Goal: Information Seeking & Learning: Learn about a topic

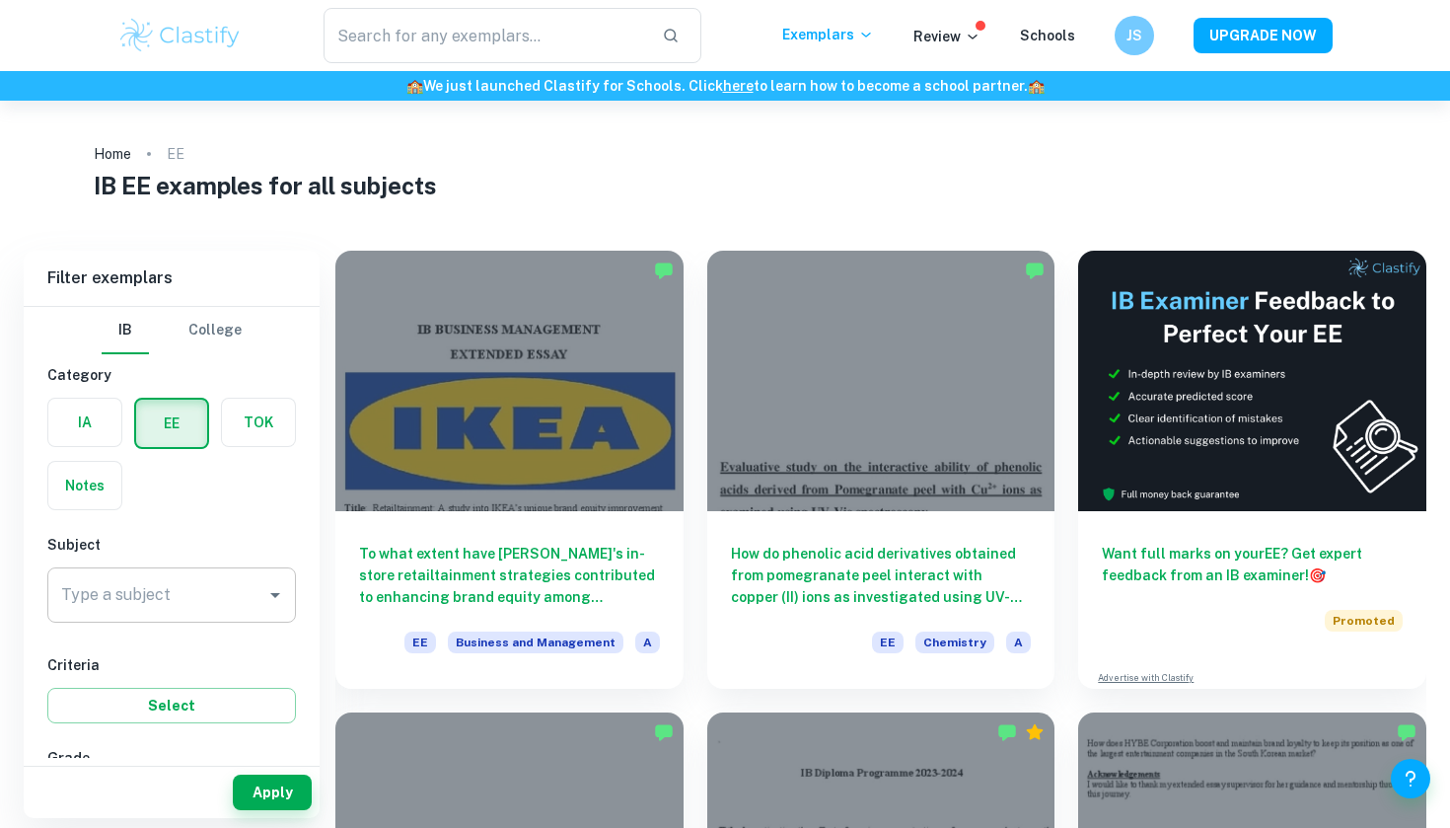
click at [152, 601] on div "Type a subject Type a subject" at bounding box center [171, 594] width 249 height 55
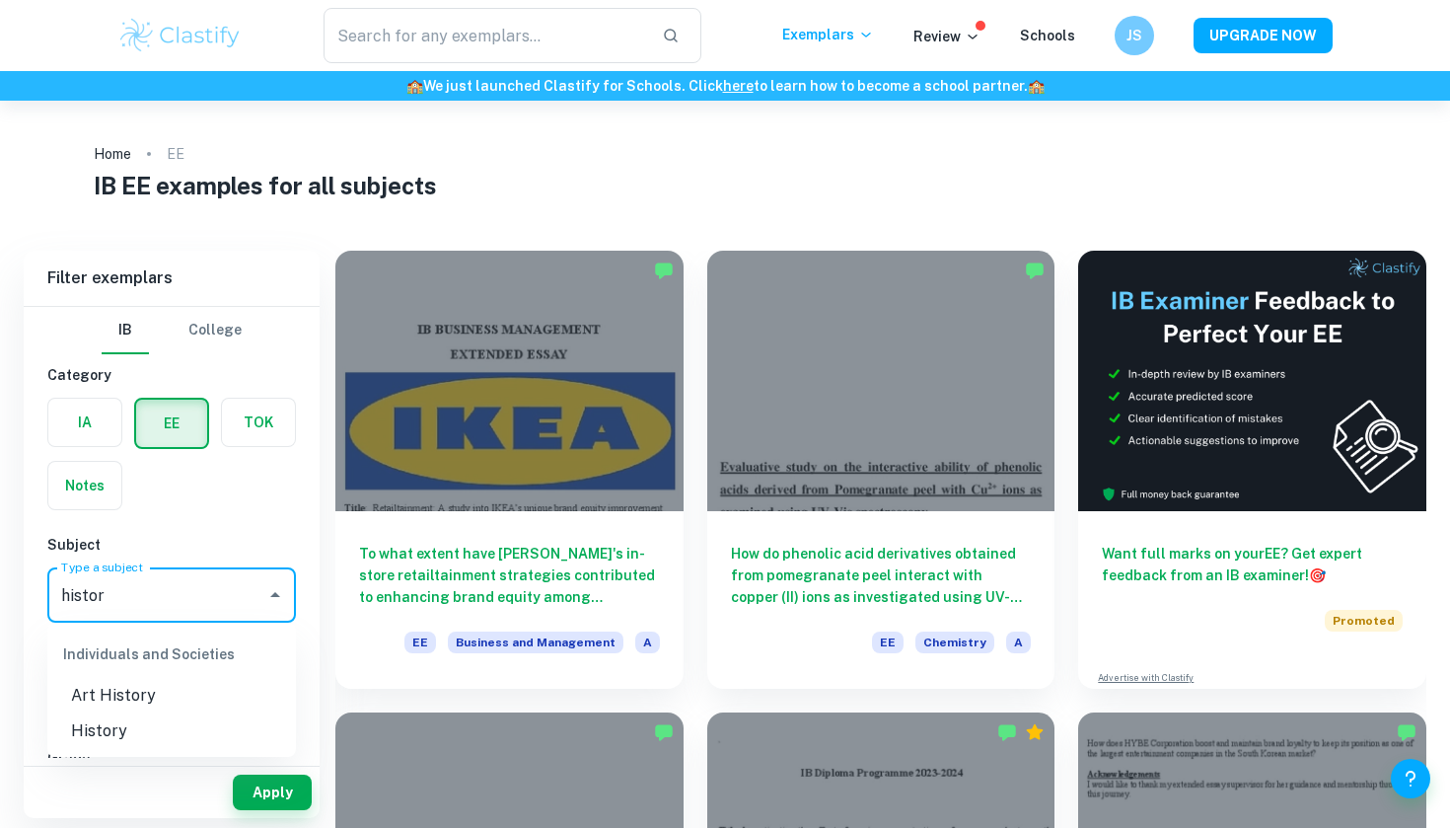
type input "history"
click at [128, 729] on li "History" at bounding box center [171, 731] width 249 height 36
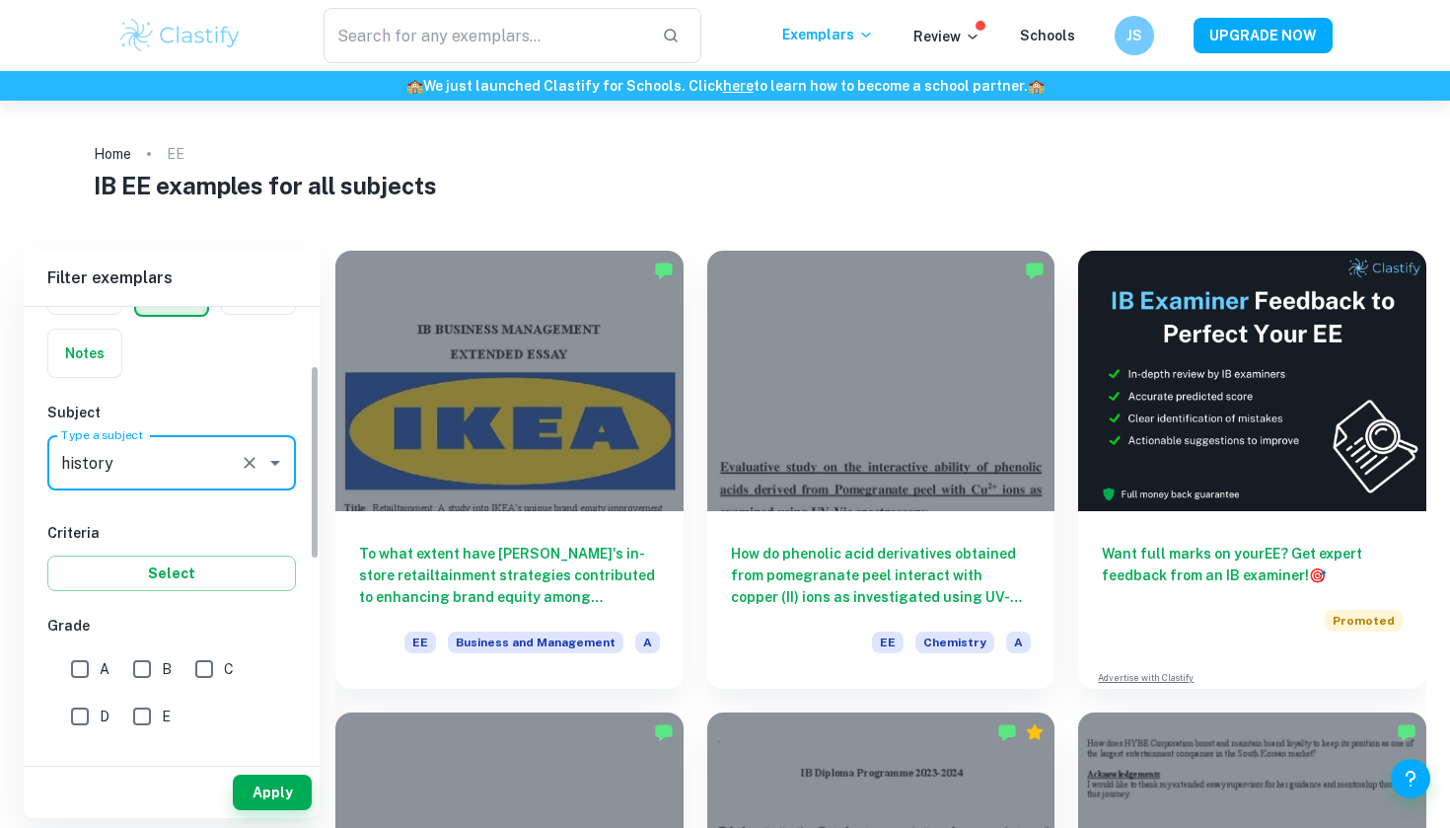
scroll to position [135, 0]
click at [80, 654] on input "A" at bounding box center [79, 665] width 39 height 39
checkbox input "true"
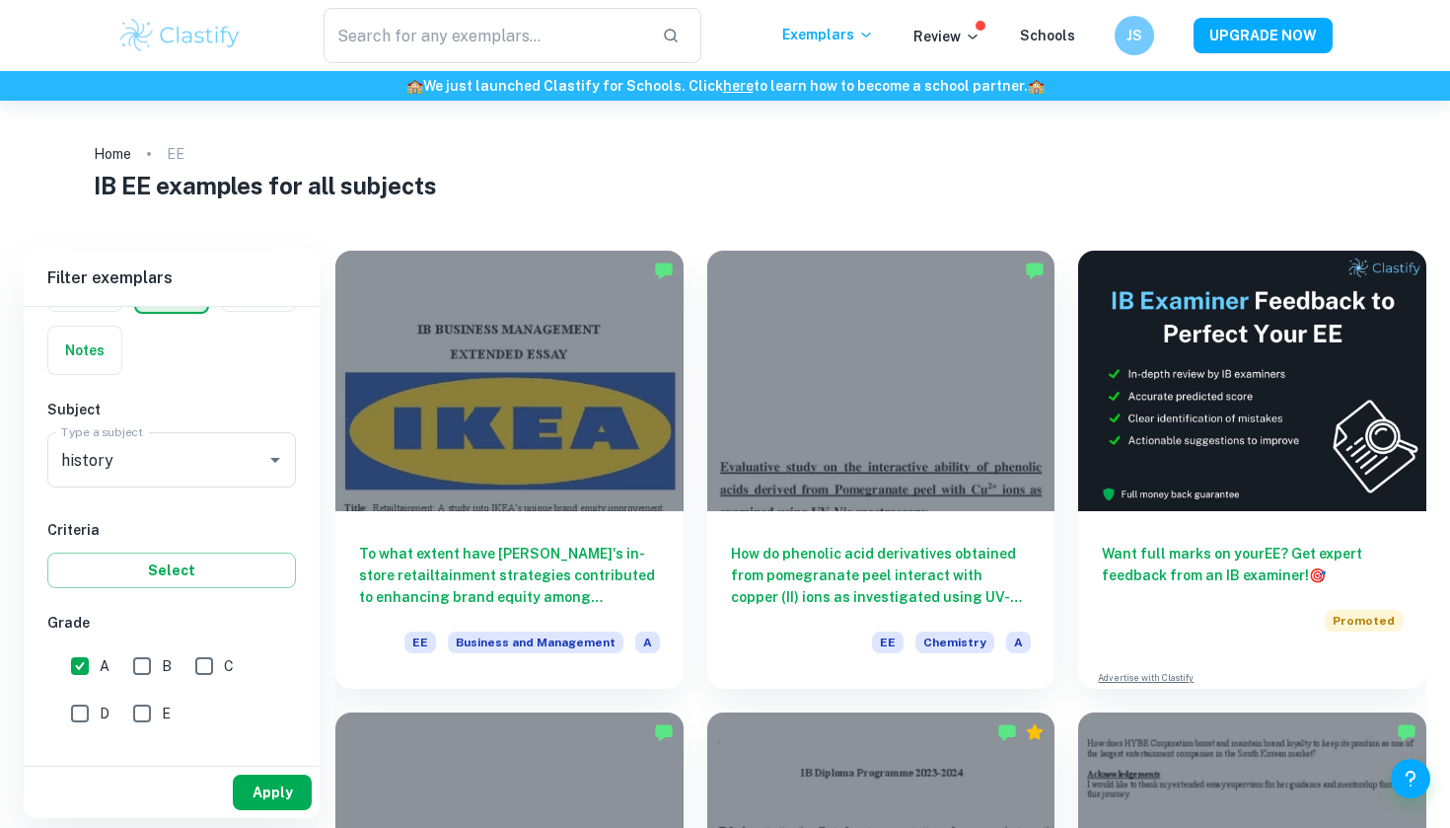
click at [270, 777] on button "Apply" at bounding box center [272, 792] width 79 height 36
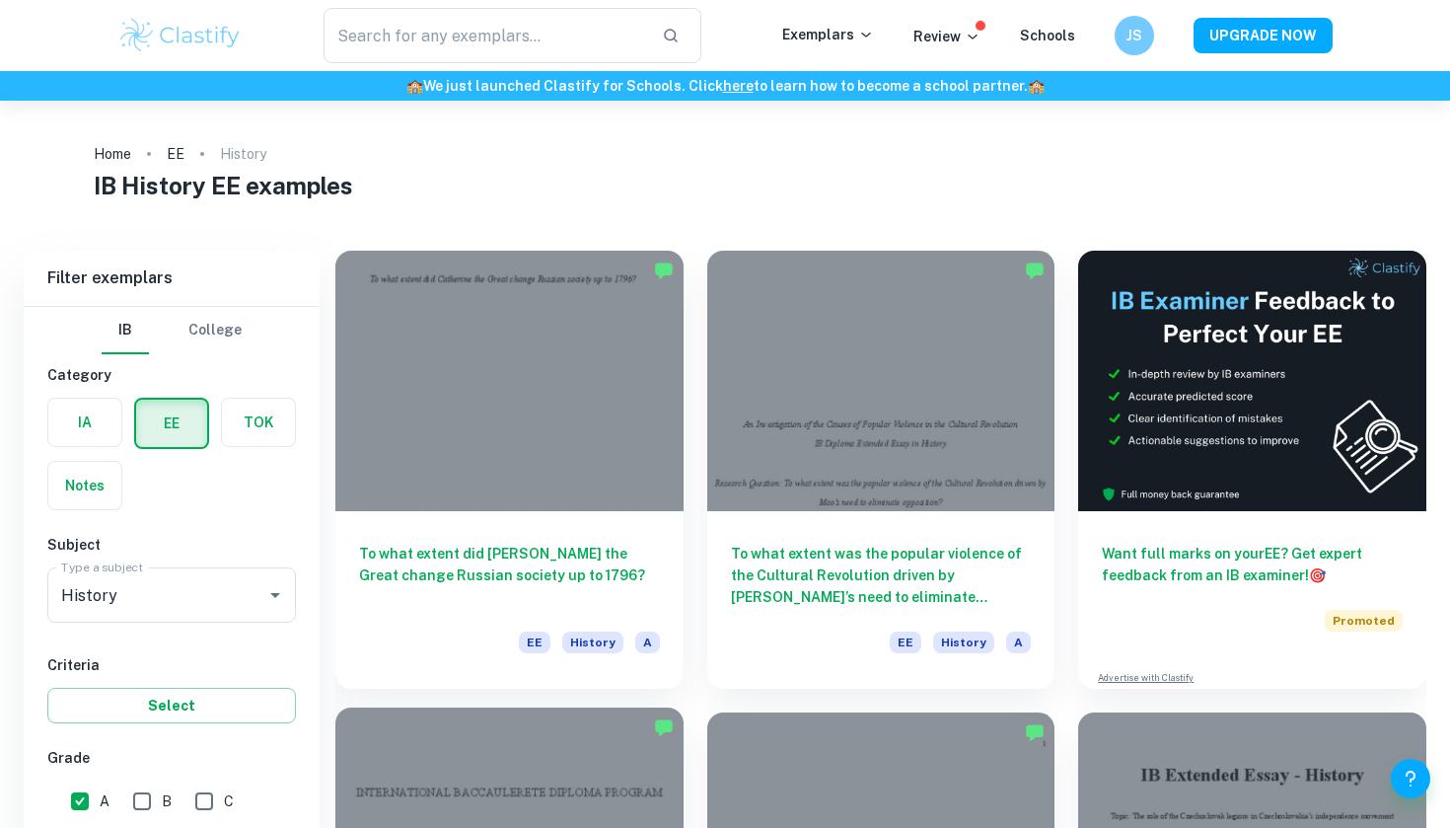
scroll to position [406, 0]
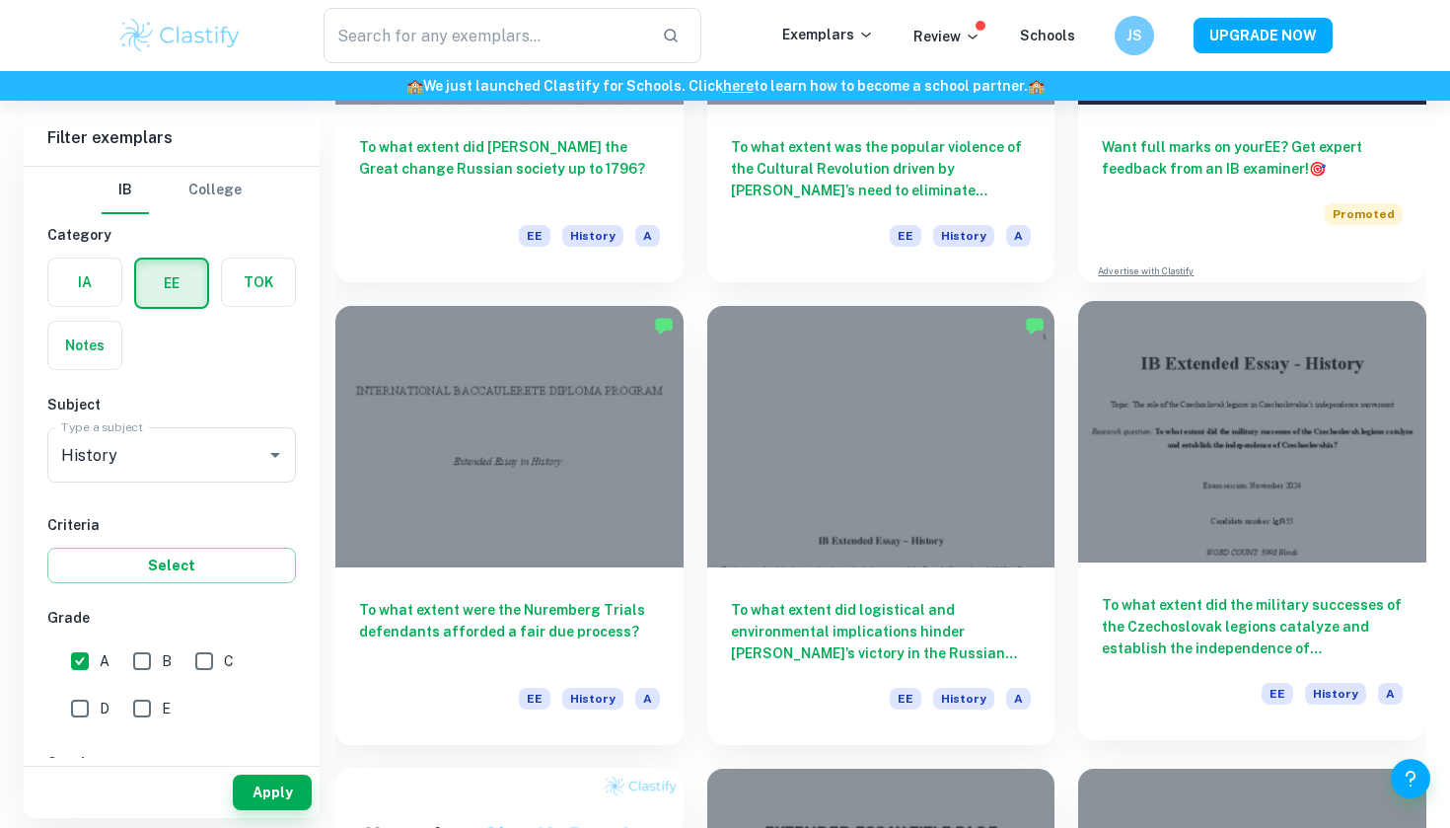
click at [1218, 612] on h6 "To what extent did the military successes of the Czechoslovak legions catalyze …" at bounding box center [1252, 626] width 301 height 65
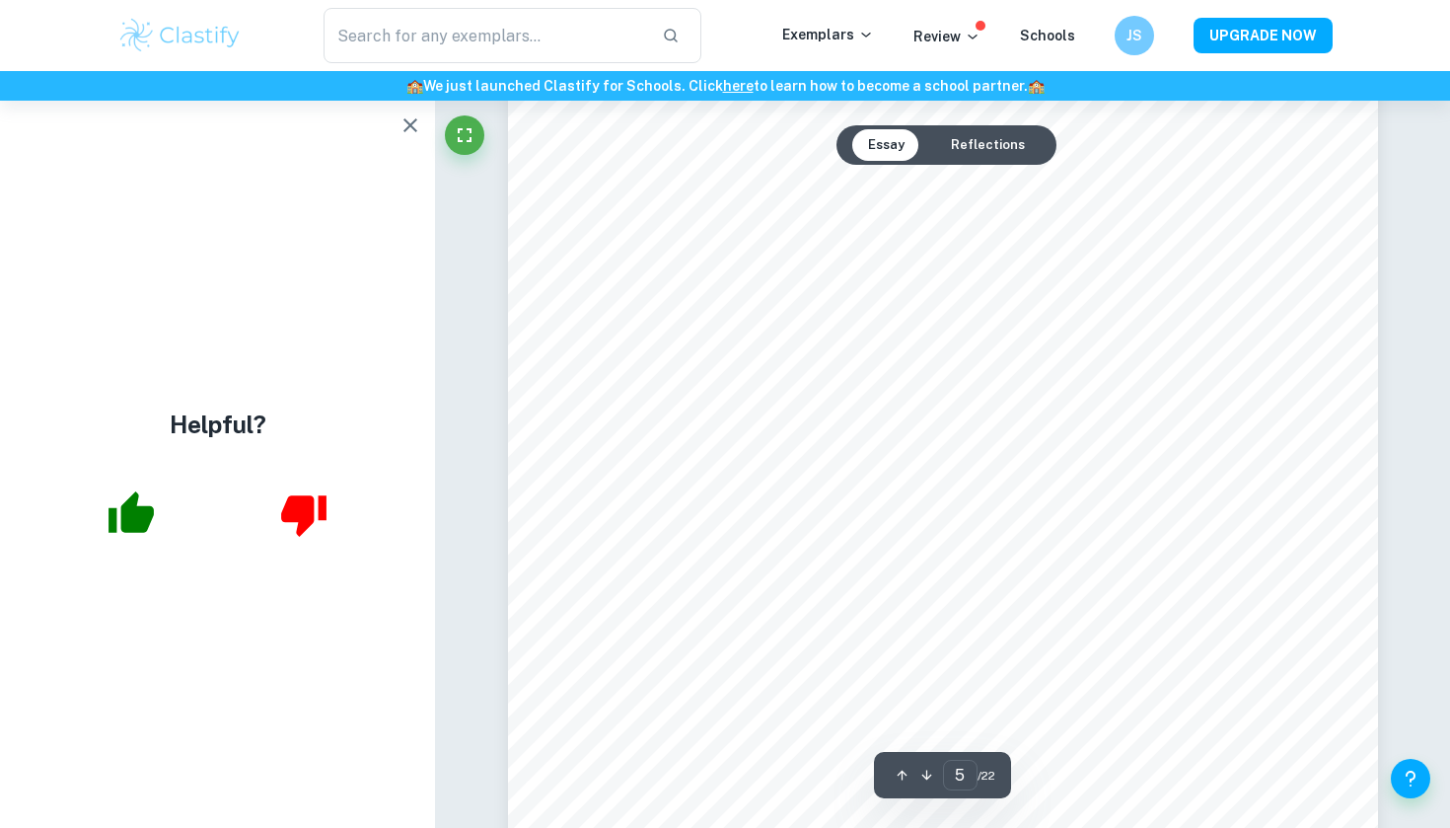
scroll to position [5437, 0]
click at [418, 124] on icon "button" at bounding box center [410, 125] width 24 height 24
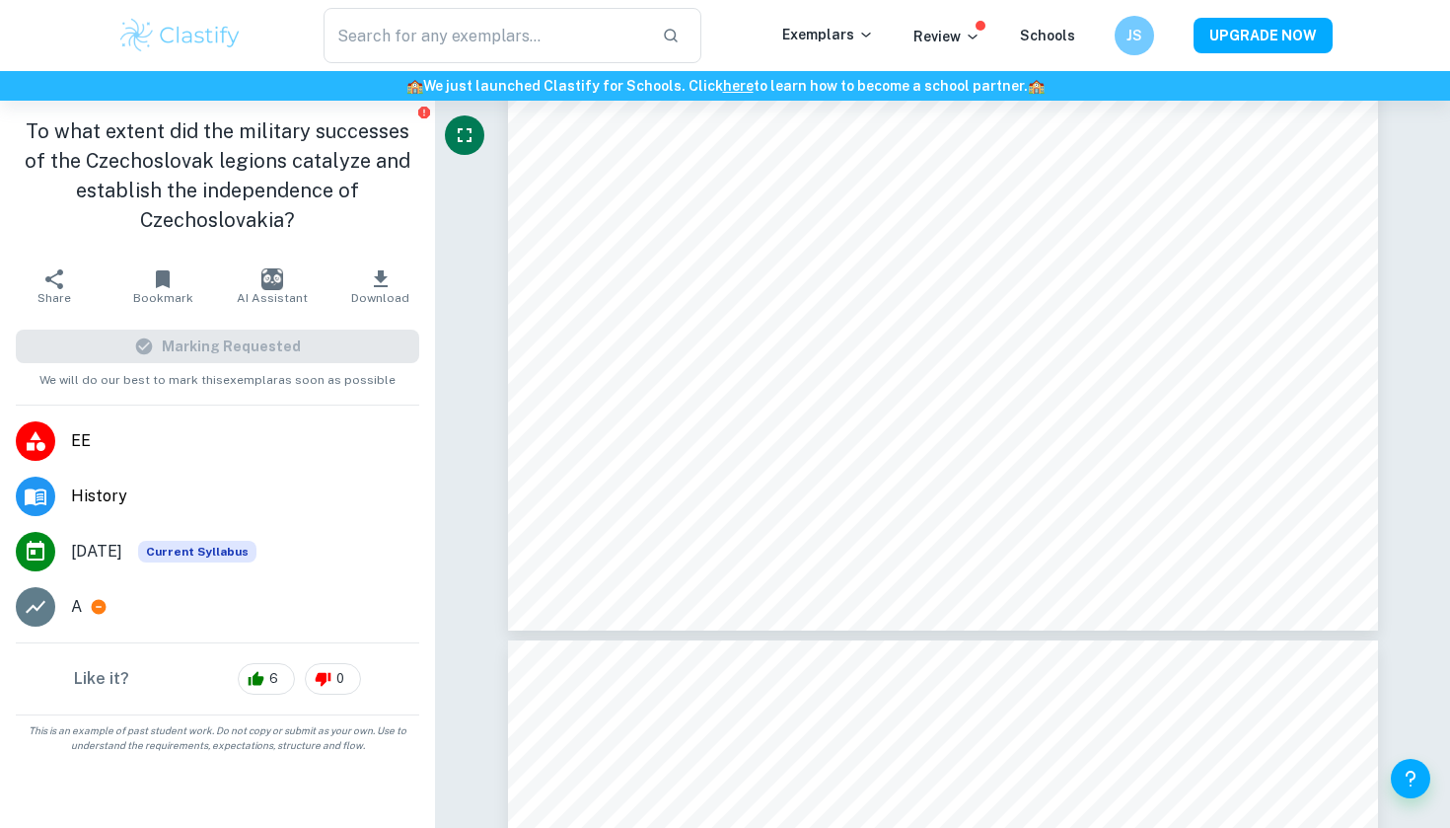
click at [458, 134] on icon "Fullscreen" at bounding box center [465, 135] width 24 height 24
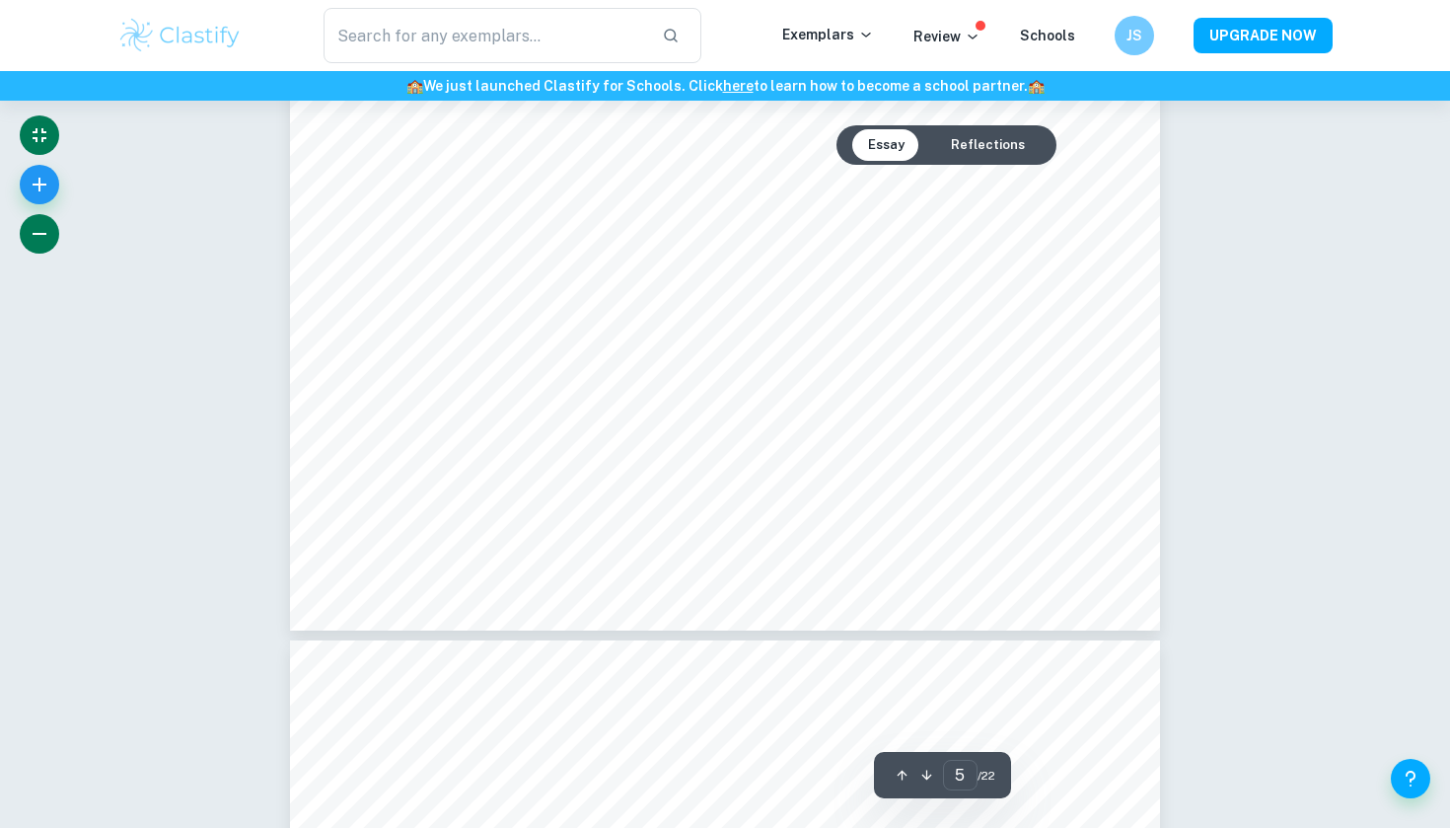
click at [40, 248] on button "button" at bounding box center [39, 233] width 39 height 39
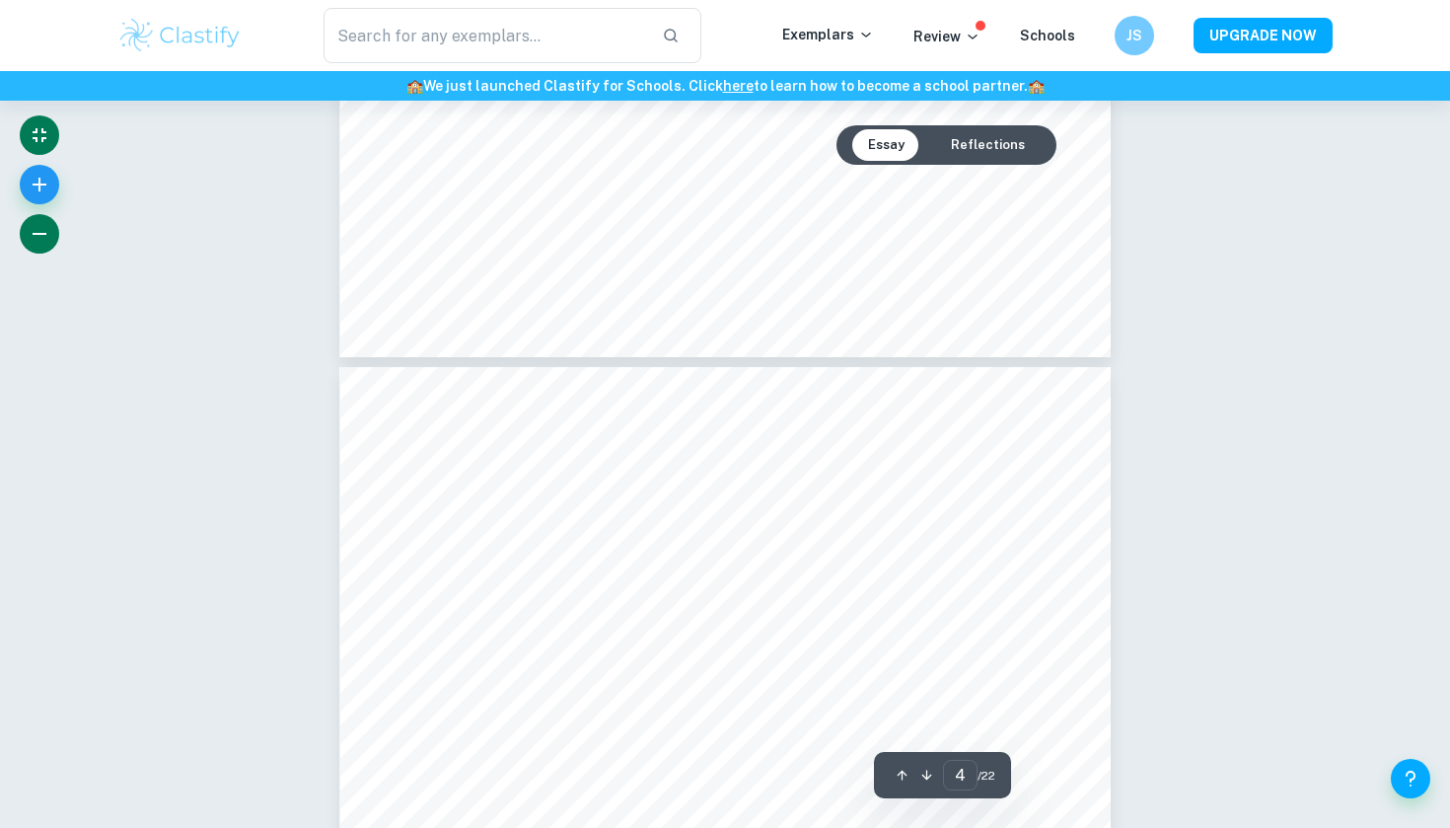
click at [40, 248] on button "button" at bounding box center [39, 233] width 39 height 39
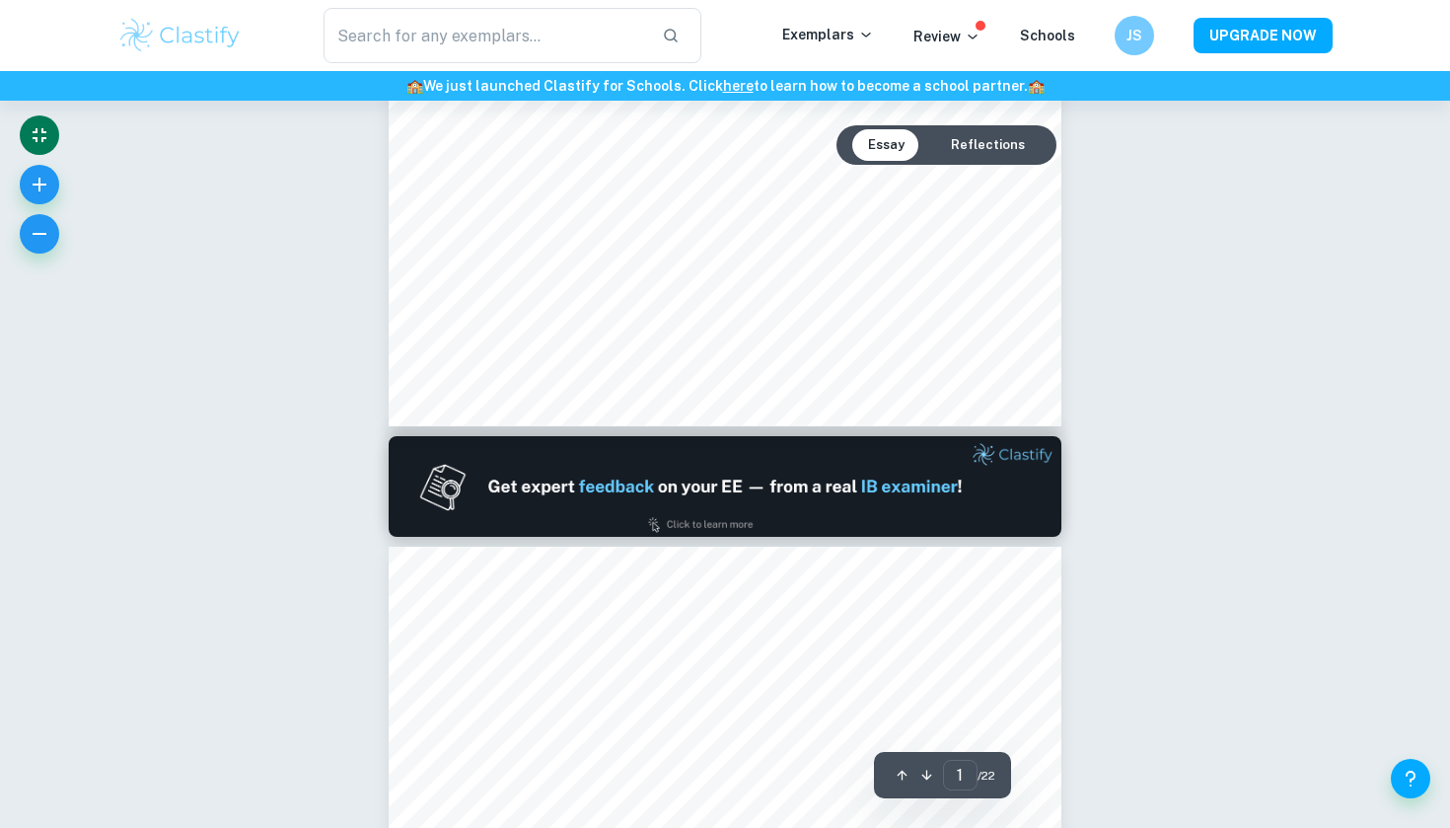
type input "2"
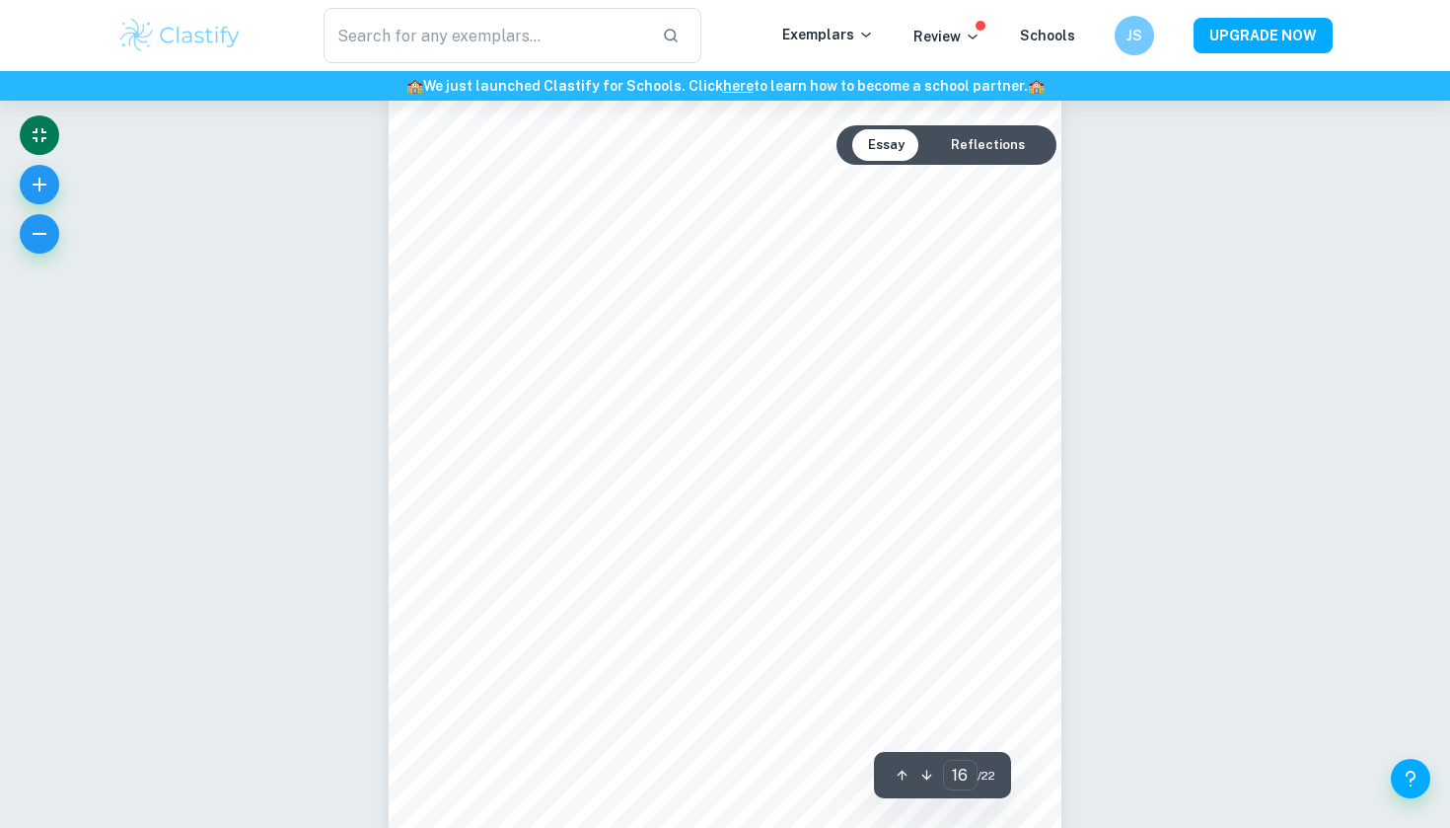
scroll to position [13652, 0]
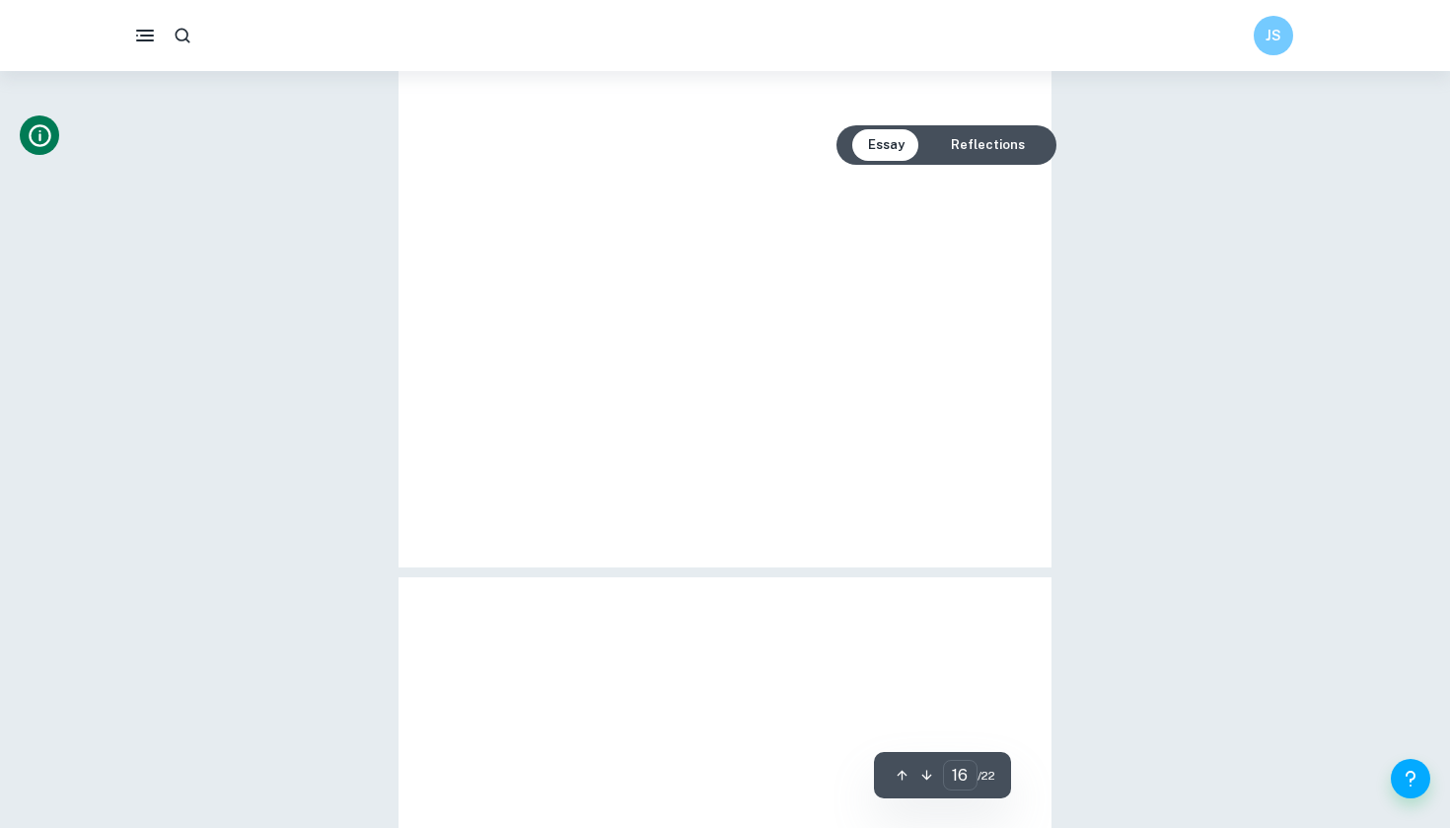
type input "4"
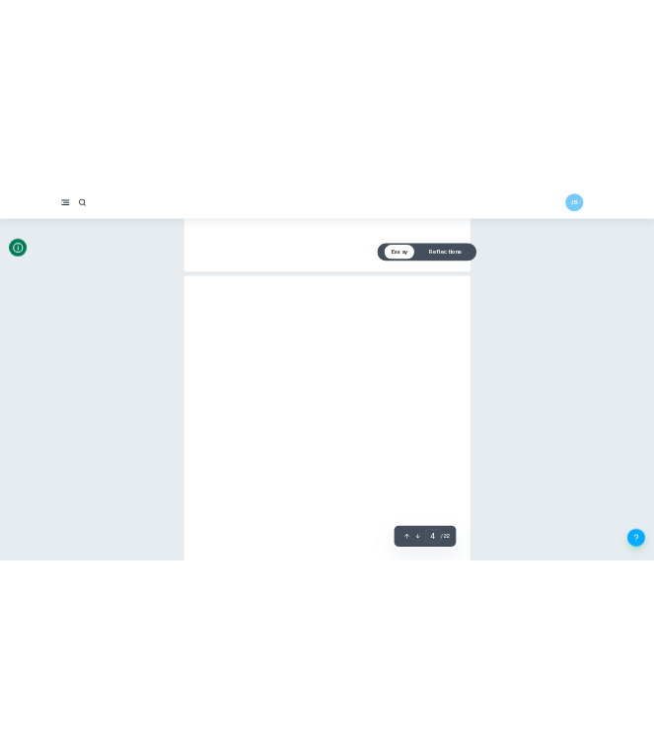
scroll to position [3238, 0]
